Goal: Task Accomplishment & Management: Complete application form

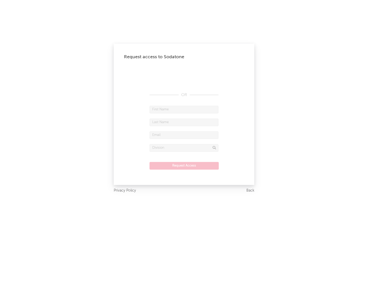
click at [184, 109] on input "text" at bounding box center [183, 110] width 69 height 8
type input "[PERSON_NAME]"
click at [184, 122] on input "text" at bounding box center [183, 122] width 69 height 8
type input "[PERSON_NAME]"
click at [184, 135] on input "text" at bounding box center [183, 135] width 69 height 8
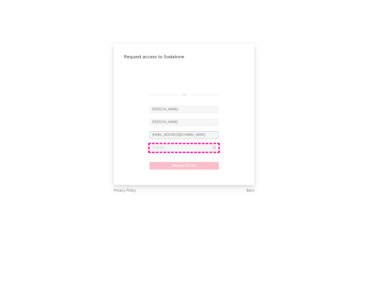
type input "[EMAIL_ADDRESS][DOMAIN_NAME]"
click at [184, 148] on input "text" at bounding box center [183, 148] width 69 height 8
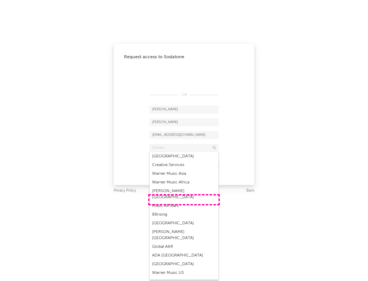
click at [184, 201] on div "Music All Stars" at bounding box center [183, 205] width 69 height 9
type input "Music All Stars"
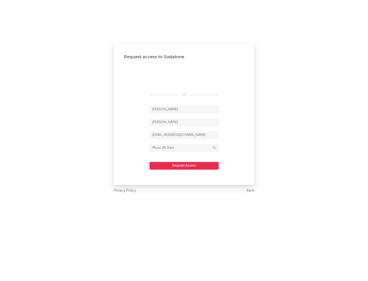
click at [184, 165] on button "Request Access" at bounding box center [183, 166] width 69 height 8
